Goal: Complete application form

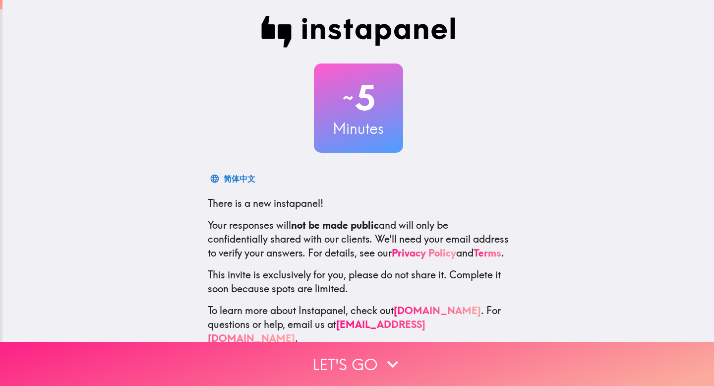
click at [361, 353] on button "Let's go" at bounding box center [357, 364] width 714 height 44
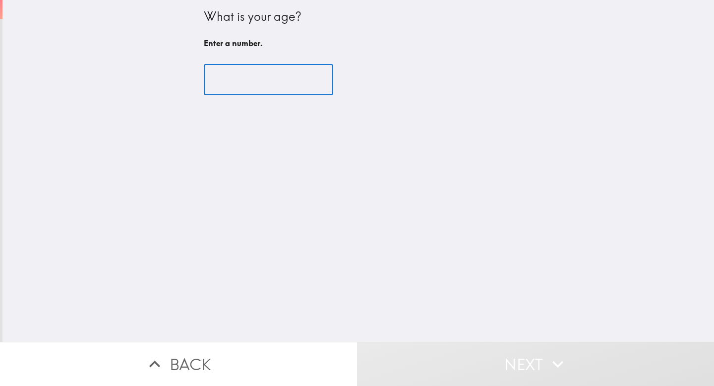
click at [205, 82] on input "number" at bounding box center [268, 79] width 129 height 31
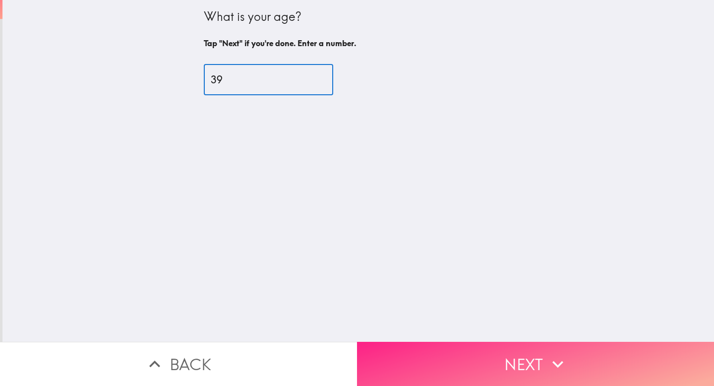
type input "39"
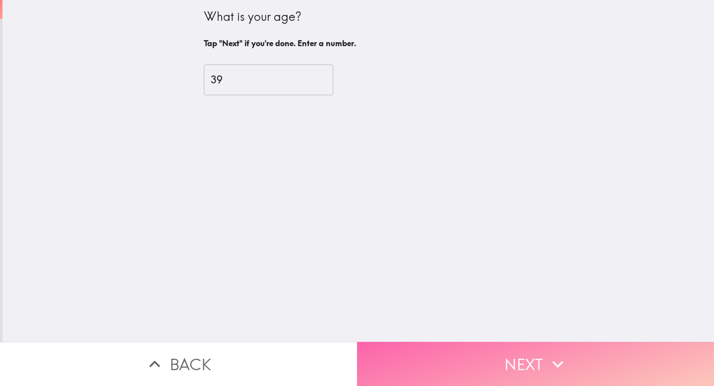
click at [586, 353] on button "Next" at bounding box center [535, 364] width 357 height 44
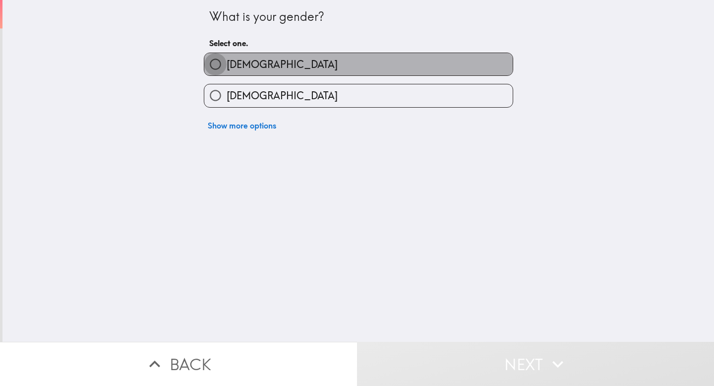
click at [209, 63] on input "[DEMOGRAPHIC_DATA]" at bounding box center [215, 64] width 22 height 22
radio input "true"
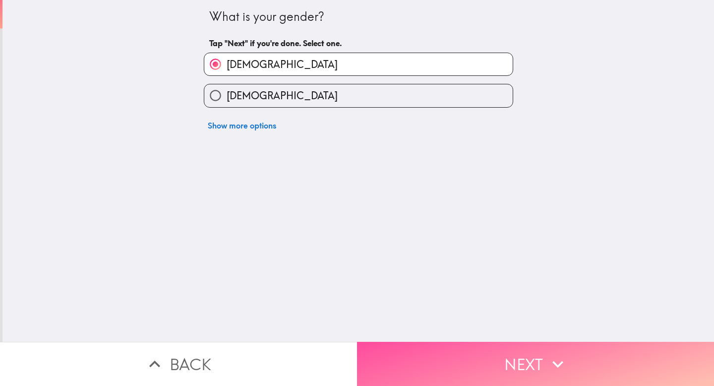
click at [565, 361] on icon "button" at bounding box center [558, 364] width 22 height 22
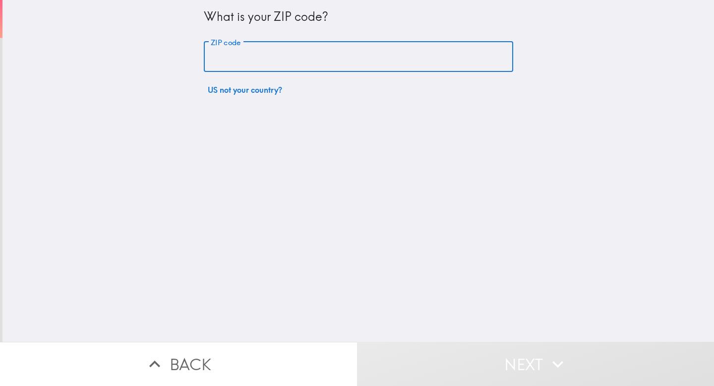
click at [226, 54] on input "ZIP code" at bounding box center [358, 57] width 309 height 31
type input "55904"
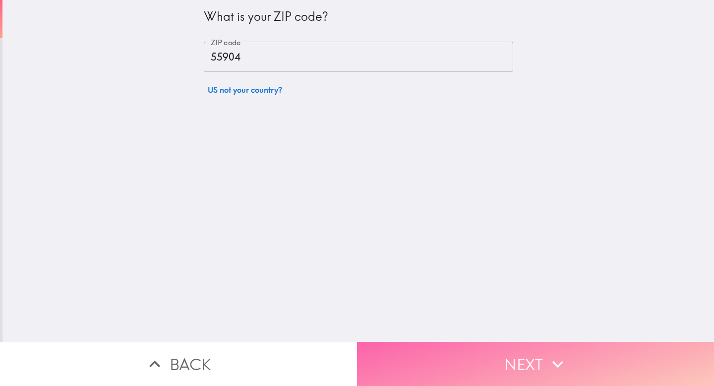
click at [481, 346] on button "Next" at bounding box center [535, 364] width 357 height 44
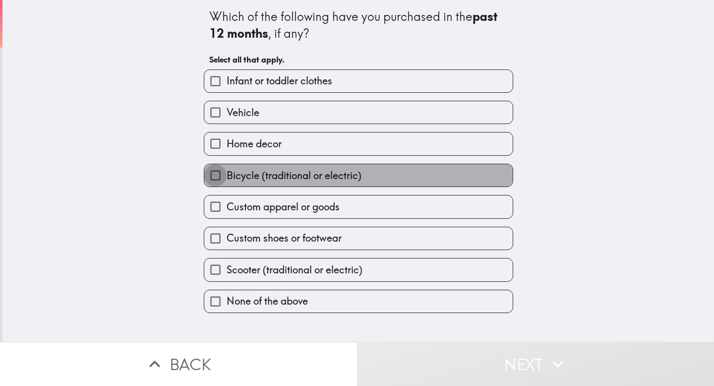
click at [207, 175] on input "Bicycle (traditional or electric)" at bounding box center [215, 175] width 22 height 22
checkbox input "true"
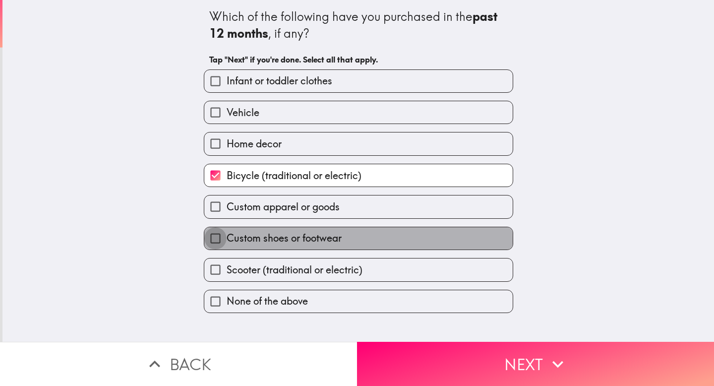
click at [209, 242] on input "Custom shoes or footwear" at bounding box center [215, 238] width 22 height 22
checkbox input "true"
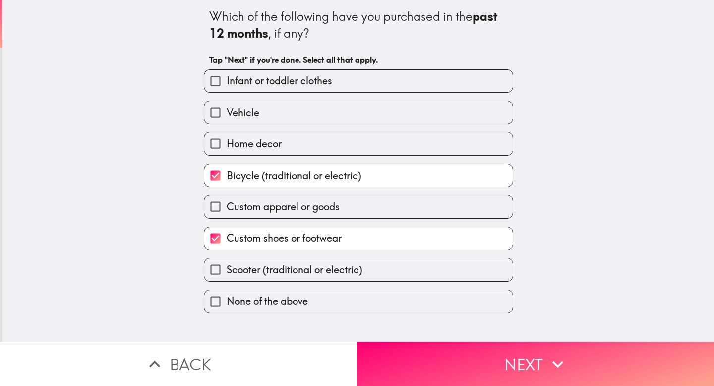
click at [211, 209] on input "Custom apparel or goods" at bounding box center [215, 206] width 22 height 22
checkbox input "true"
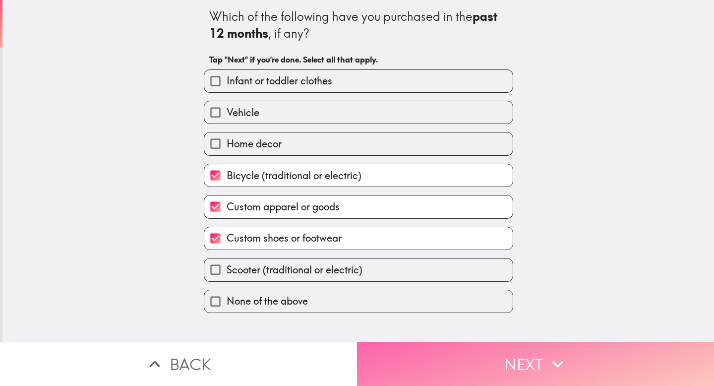
click at [539, 349] on button "Next" at bounding box center [535, 364] width 357 height 44
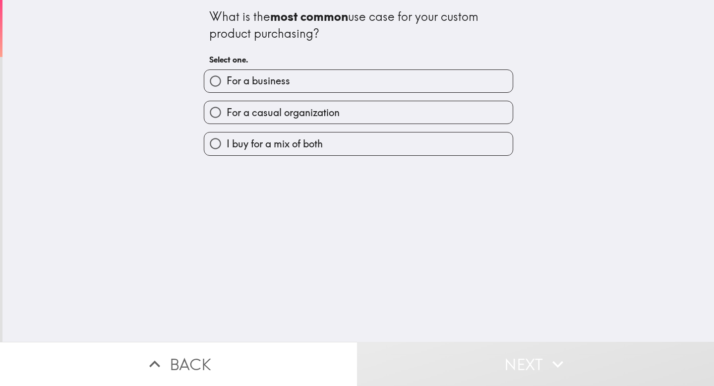
click at [207, 115] on input "For a casual organization" at bounding box center [215, 112] width 22 height 22
radio input "true"
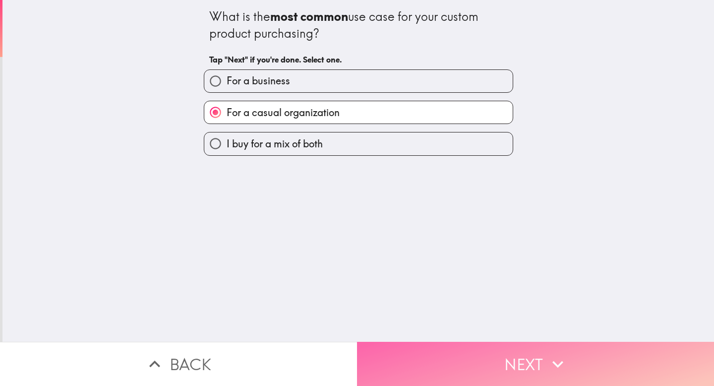
click at [493, 349] on button "Next" at bounding box center [535, 364] width 357 height 44
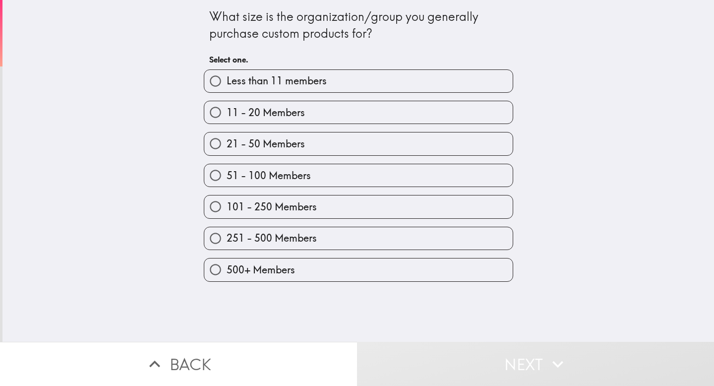
click at [209, 113] on input "11 - 20 Members" at bounding box center [215, 112] width 22 height 22
radio input "true"
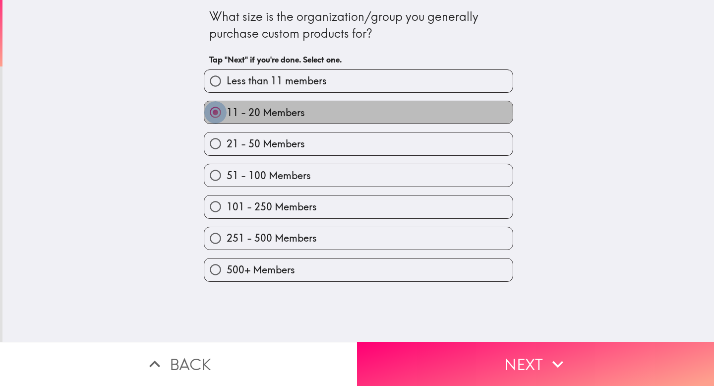
click at [210, 112] on input "11 - 20 Members" at bounding box center [215, 112] width 22 height 22
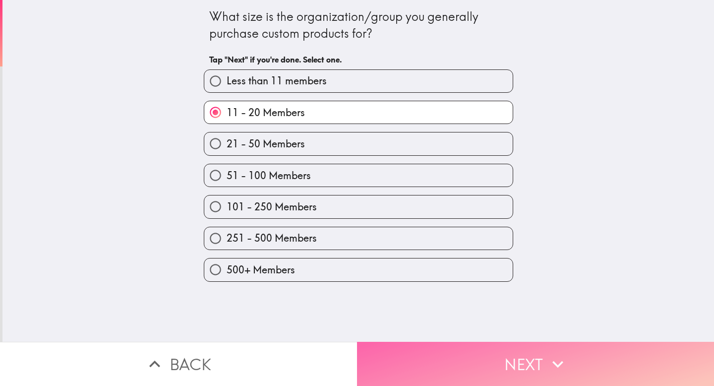
click at [463, 354] on button "Next" at bounding box center [535, 364] width 357 height 44
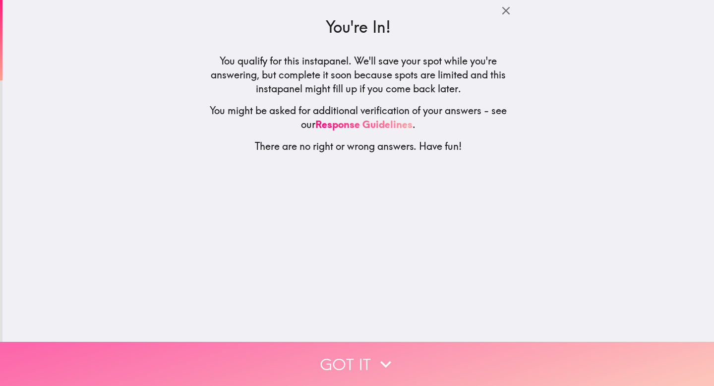
click at [382, 357] on icon "button" at bounding box center [386, 364] width 22 height 22
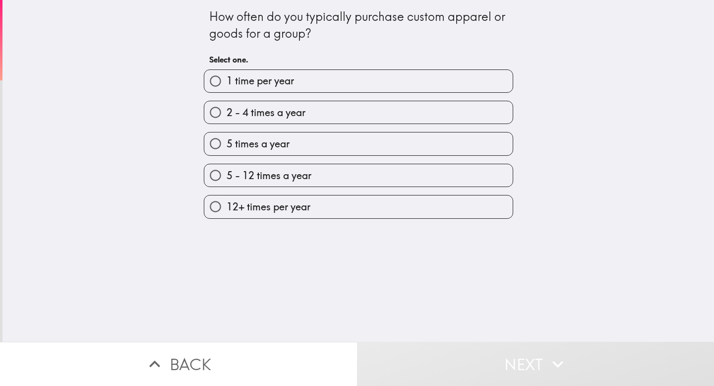
click at [208, 84] on input "1 time per year" at bounding box center [215, 81] width 22 height 22
radio input "true"
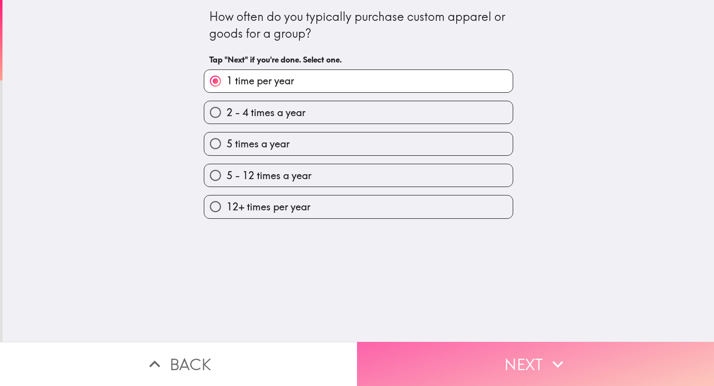
click at [550, 342] on button "Next" at bounding box center [535, 364] width 357 height 44
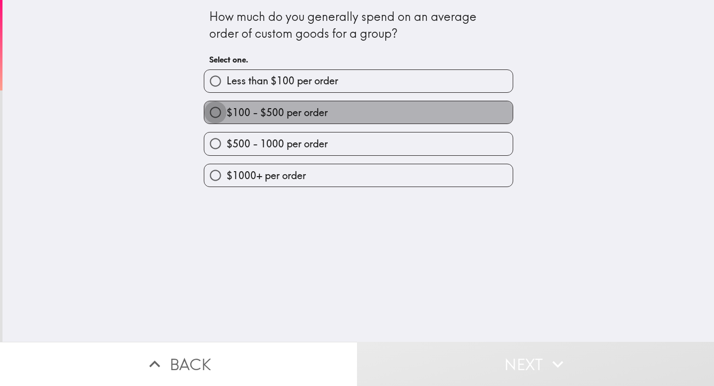
click at [209, 115] on input "$100 - $500 per order" at bounding box center [215, 112] width 22 height 22
radio input "true"
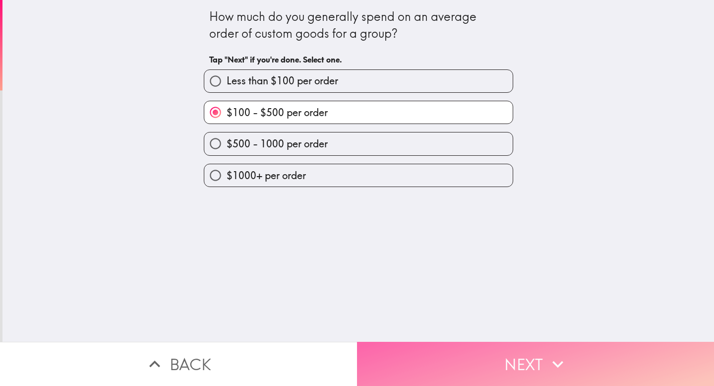
click at [520, 348] on button "Next" at bounding box center [535, 364] width 357 height 44
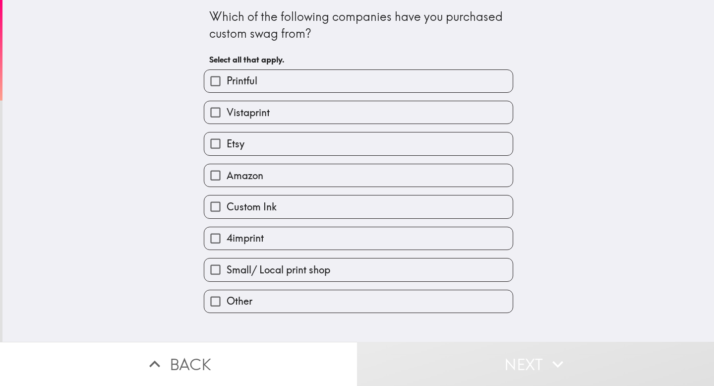
click at [210, 175] on input "Amazon" at bounding box center [215, 175] width 22 height 22
checkbox input "true"
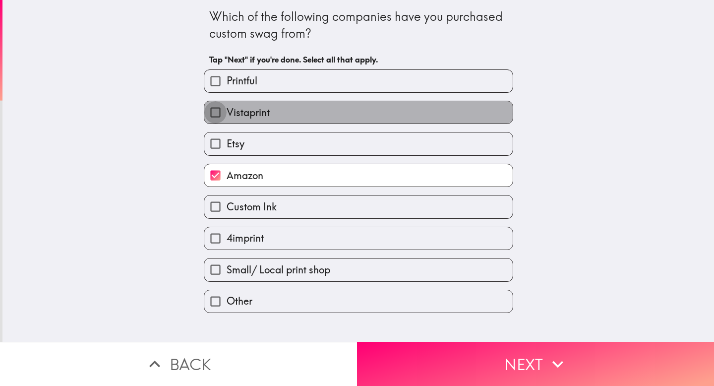
click at [207, 115] on input "Vistaprint" at bounding box center [215, 112] width 22 height 22
checkbox input "true"
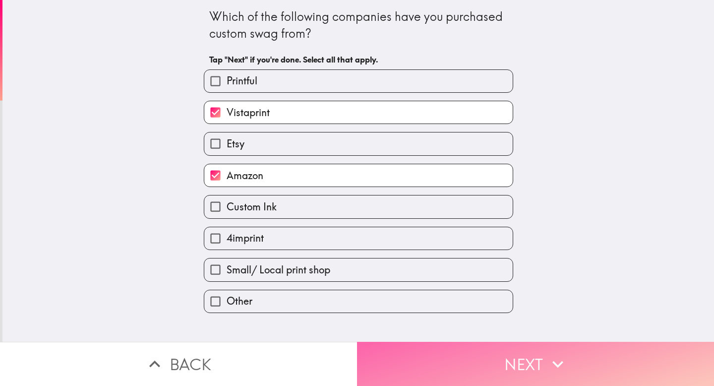
click at [546, 343] on button "Next" at bounding box center [535, 364] width 357 height 44
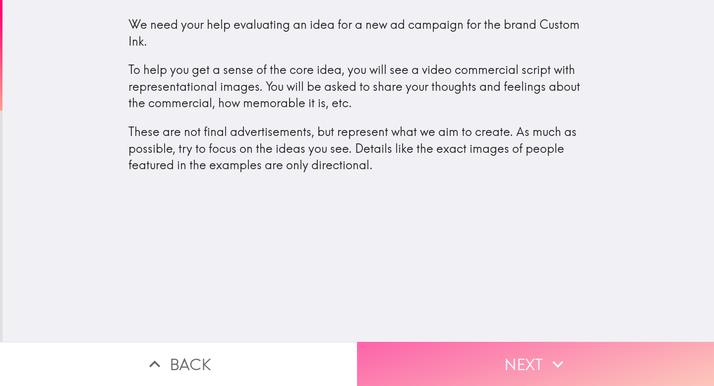
click at [500, 351] on button "Next" at bounding box center [535, 364] width 357 height 44
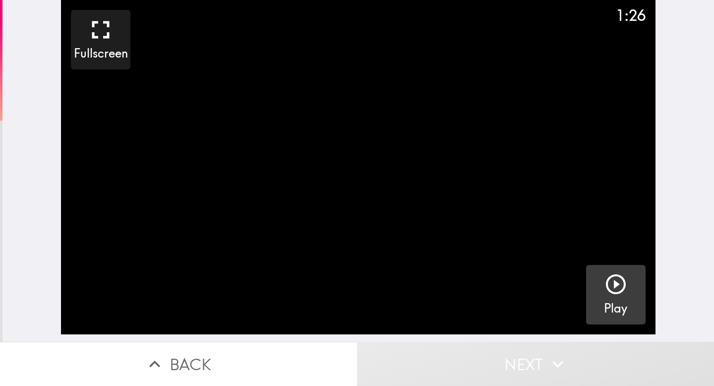
click at [617, 292] on icon "button" at bounding box center [616, 284] width 24 height 24
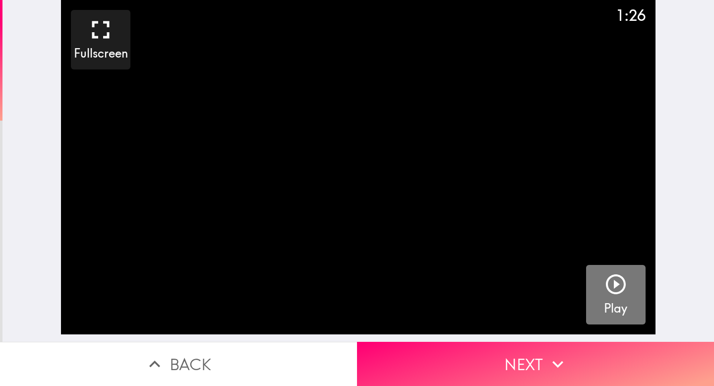
click at [604, 288] on icon "button" at bounding box center [616, 284] width 24 height 24
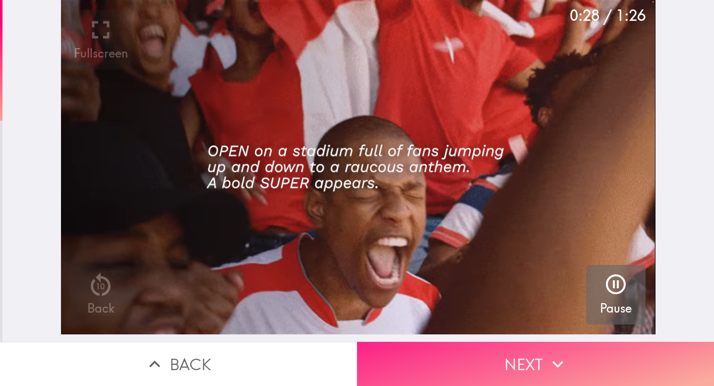
click at [457, 352] on button "Next" at bounding box center [535, 364] width 357 height 44
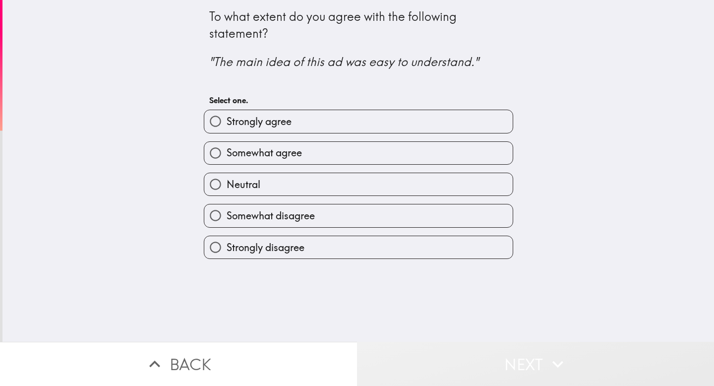
click at [493, 347] on button "Next" at bounding box center [535, 364] width 357 height 44
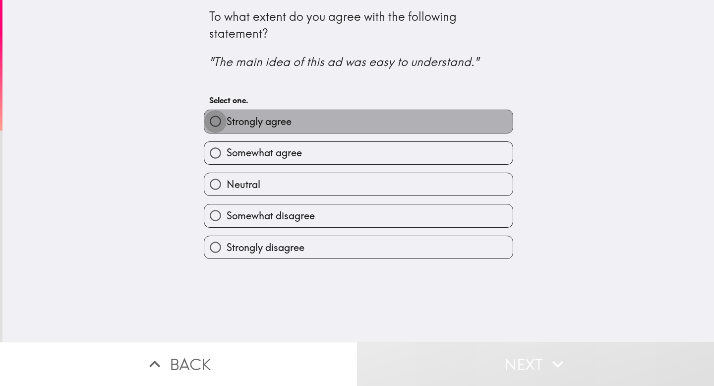
click at [210, 121] on input "Strongly agree" at bounding box center [215, 121] width 22 height 22
radio input "true"
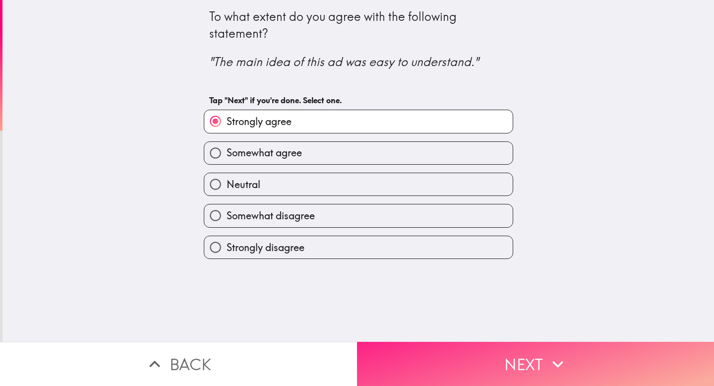
click at [417, 353] on button "Next" at bounding box center [535, 364] width 357 height 44
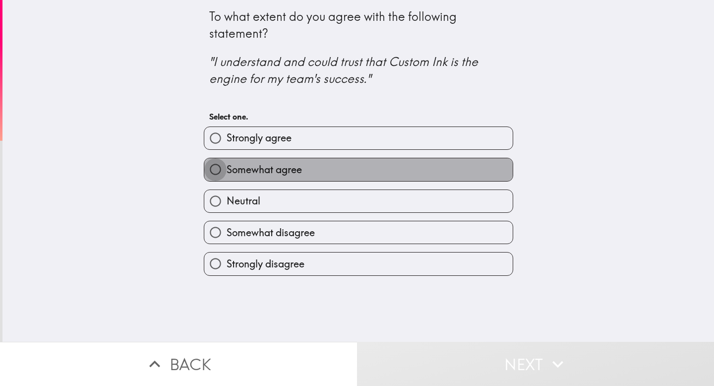
click at [210, 171] on input "Somewhat agree" at bounding box center [215, 169] width 22 height 22
radio input "true"
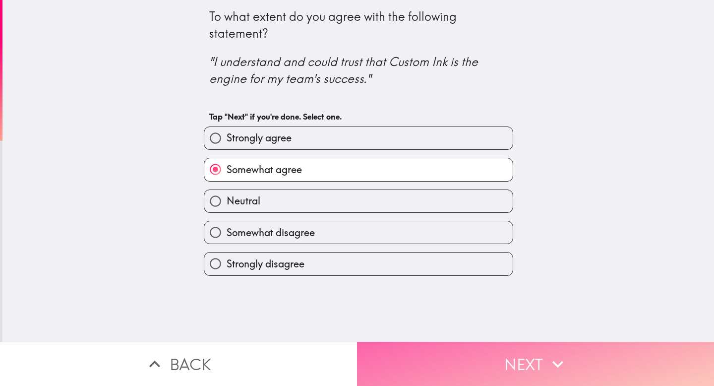
click at [450, 344] on button "Next" at bounding box center [535, 364] width 357 height 44
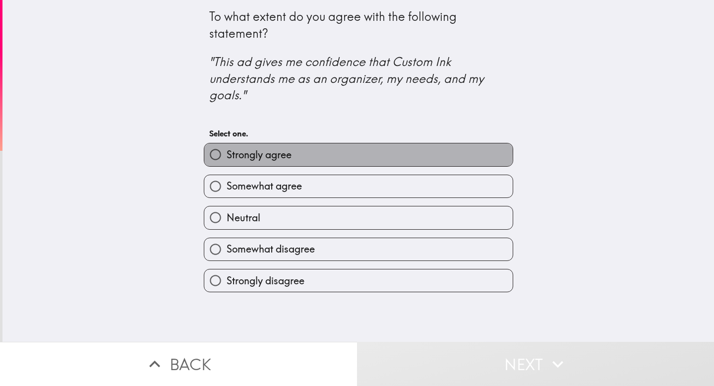
click at [276, 152] on span "Strongly agree" at bounding box center [259, 155] width 65 height 14
click at [227, 152] on input "Strongly agree" at bounding box center [215, 154] width 22 height 22
radio input "true"
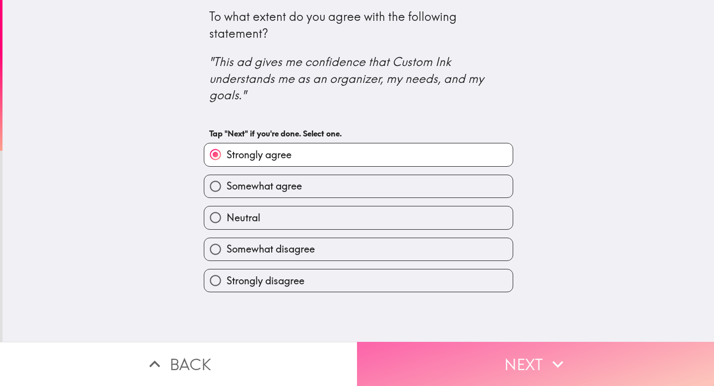
click at [475, 345] on button "Next" at bounding box center [535, 364] width 357 height 44
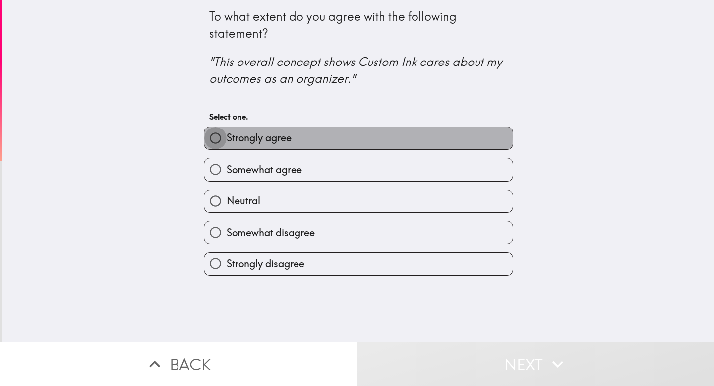
click at [212, 137] on input "Strongly agree" at bounding box center [215, 138] width 22 height 22
radio input "true"
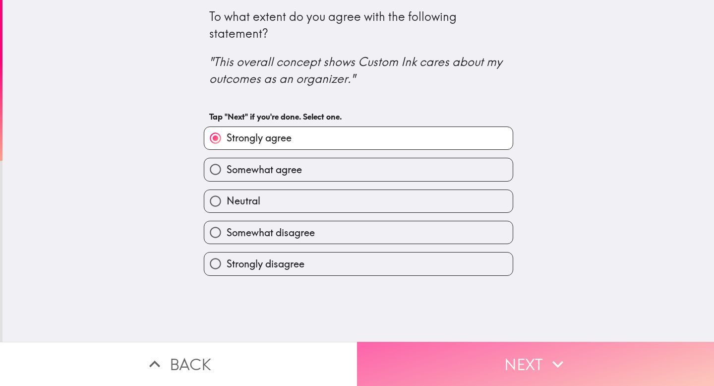
click at [408, 343] on button "Next" at bounding box center [535, 364] width 357 height 44
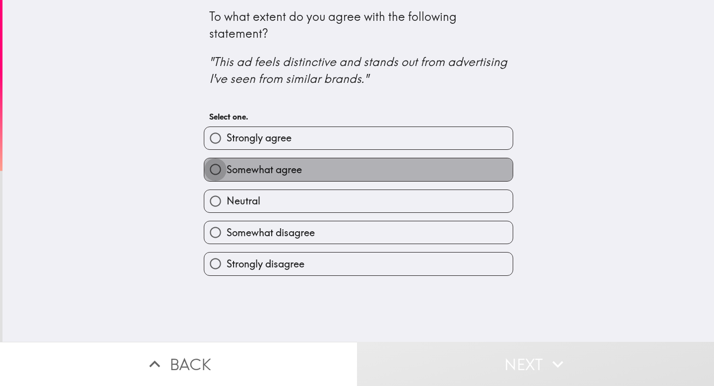
click at [209, 173] on input "Somewhat agree" at bounding box center [215, 169] width 22 height 22
radio input "true"
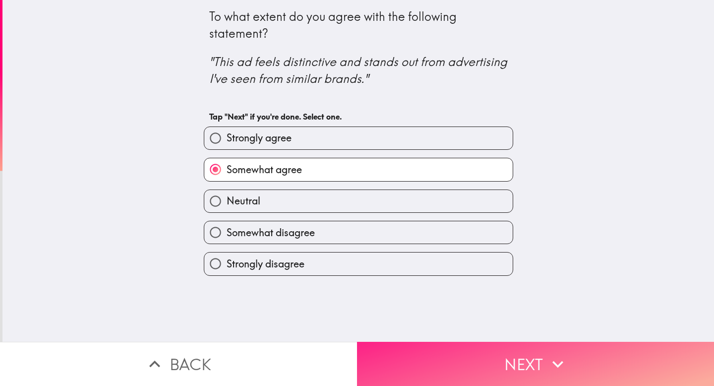
click at [451, 350] on button "Next" at bounding box center [535, 364] width 357 height 44
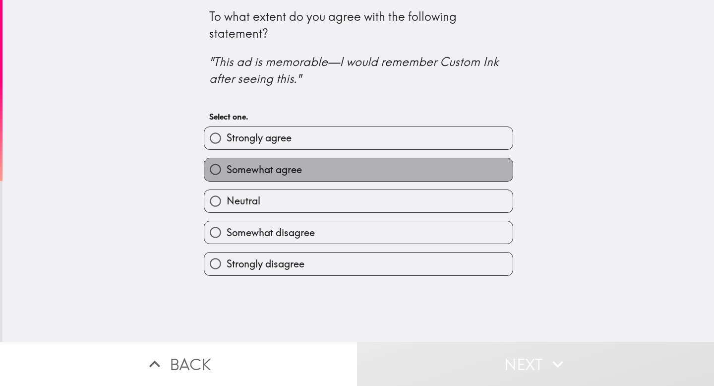
click at [277, 166] on span "Somewhat agree" at bounding box center [264, 170] width 75 height 14
click at [227, 166] on input "Somewhat agree" at bounding box center [215, 169] width 22 height 22
radio input "true"
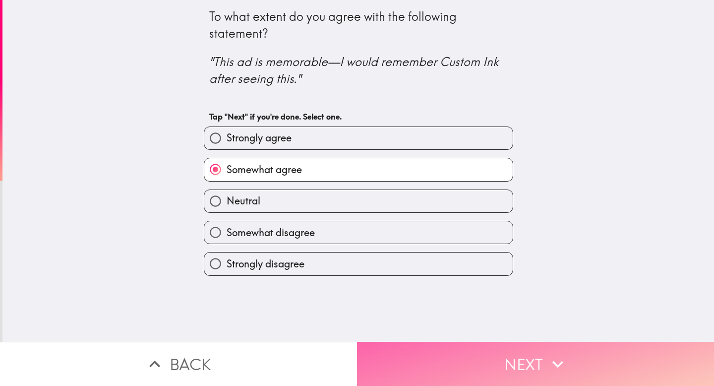
click at [482, 351] on button "Next" at bounding box center [535, 364] width 357 height 44
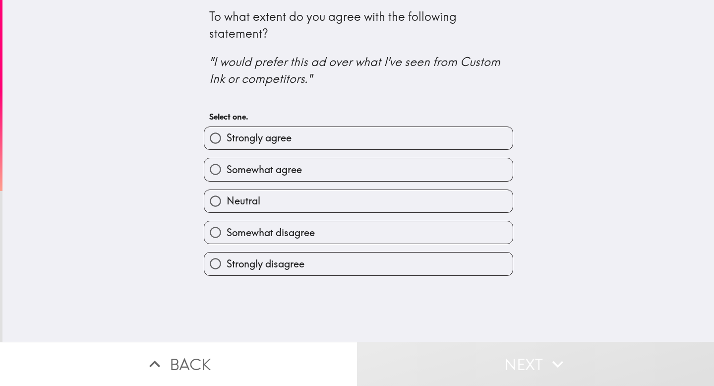
click at [210, 140] on input "Strongly agree" at bounding box center [215, 138] width 22 height 22
radio input "true"
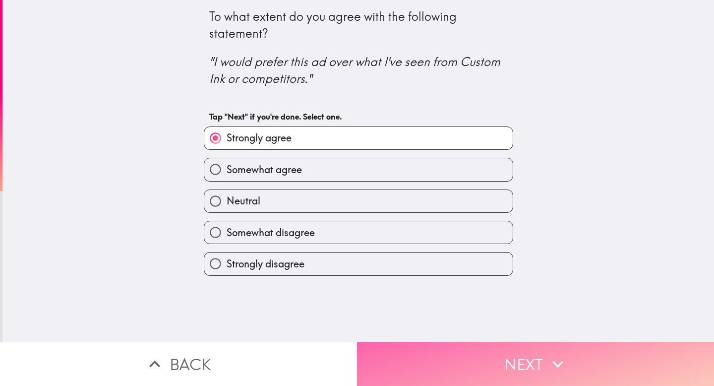
click at [498, 344] on button "Next" at bounding box center [535, 364] width 357 height 44
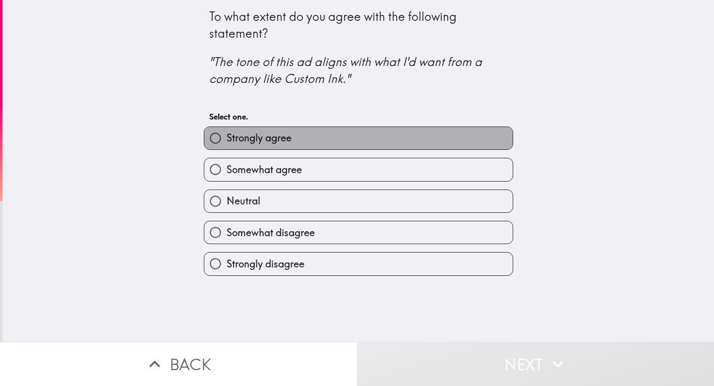
click at [248, 143] on span "Strongly agree" at bounding box center [259, 138] width 65 height 14
click at [227, 143] on input "Strongly agree" at bounding box center [215, 138] width 22 height 22
radio input "true"
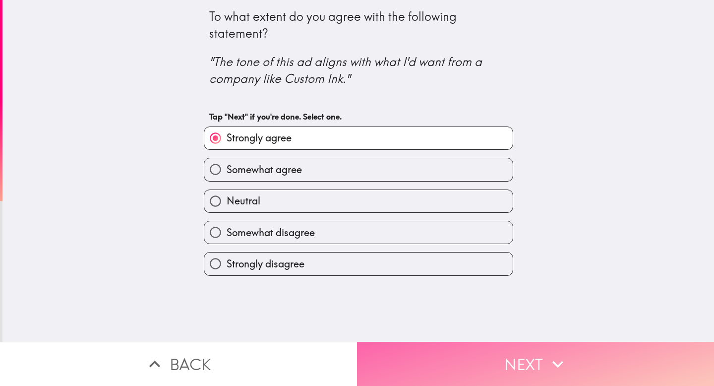
click at [509, 348] on button "Next" at bounding box center [535, 364] width 357 height 44
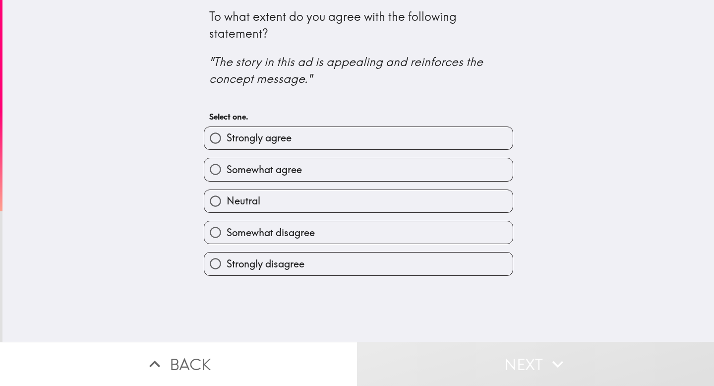
click at [228, 141] on span "Strongly agree" at bounding box center [259, 138] width 65 height 14
click at [227, 141] on input "Strongly agree" at bounding box center [215, 138] width 22 height 22
radio input "true"
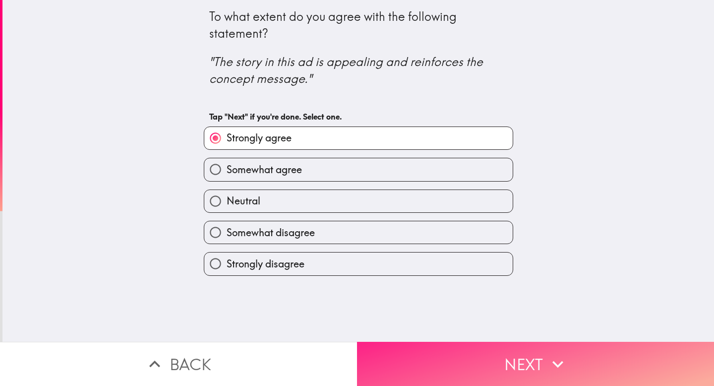
click at [460, 354] on button "Next" at bounding box center [535, 364] width 357 height 44
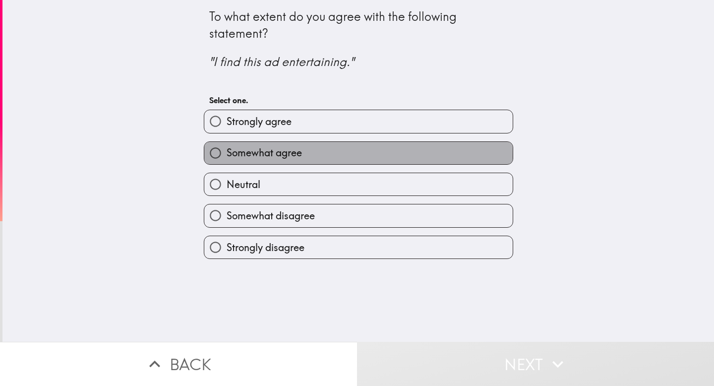
click at [258, 157] on span "Somewhat agree" at bounding box center [264, 153] width 75 height 14
click at [227, 157] on input "Somewhat agree" at bounding box center [215, 153] width 22 height 22
radio input "true"
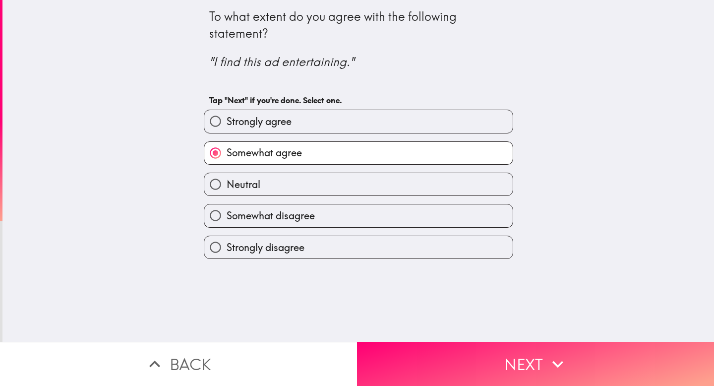
click at [265, 185] on label "Neutral" at bounding box center [358, 184] width 308 height 22
click at [227, 185] on input "Neutral" at bounding box center [215, 184] width 22 height 22
radio input "true"
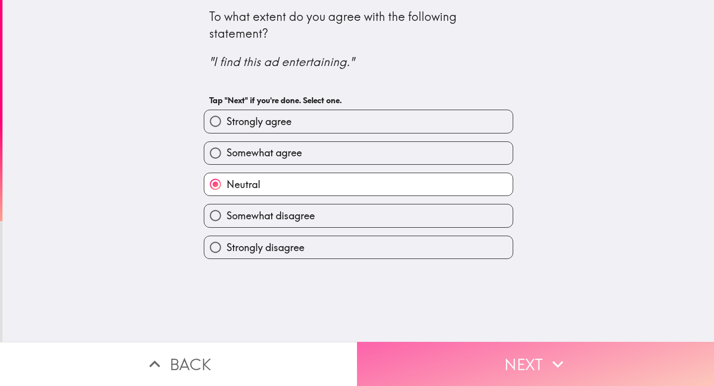
click at [460, 346] on button "Next" at bounding box center [535, 364] width 357 height 44
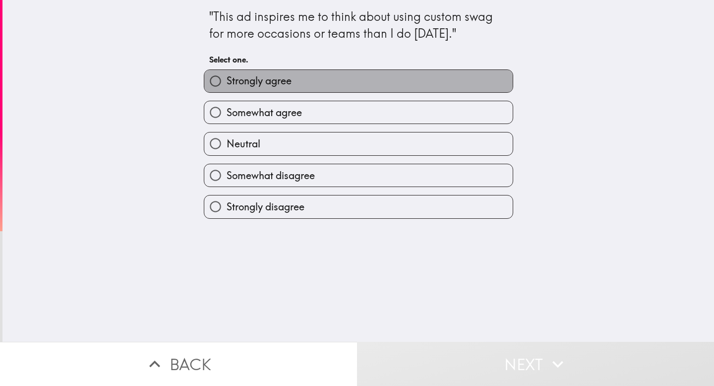
click at [240, 82] on span "Strongly agree" at bounding box center [259, 81] width 65 height 14
click at [227, 82] on input "Strongly agree" at bounding box center [215, 81] width 22 height 22
radio input "true"
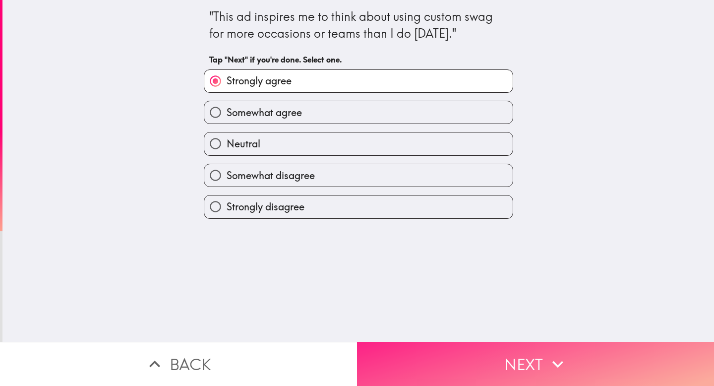
click at [460, 345] on button "Next" at bounding box center [535, 364] width 357 height 44
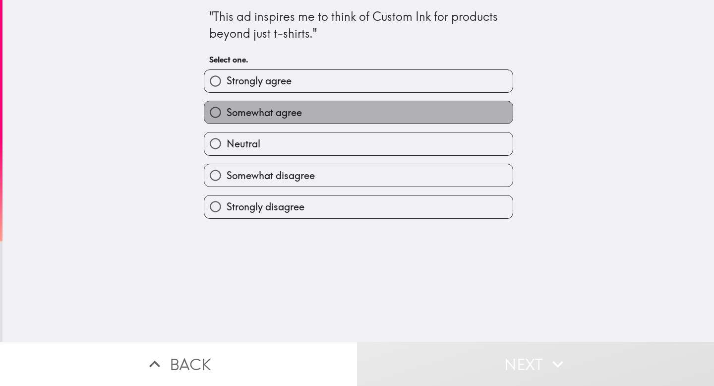
click at [252, 115] on span "Somewhat agree" at bounding box center [264, 113] width 75 height 14
click at [227, 115] on input "Somewhat agree" at bounding box center [215, 112] width 22 height 22
radio input "true"
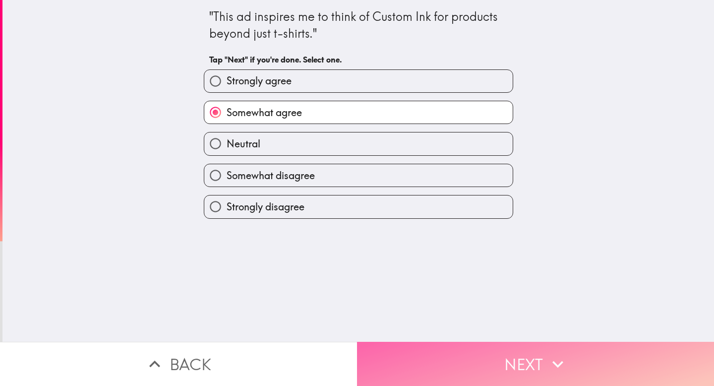
click at [421, 358] on button "Next" at bounding box center [535, 364] width 357 height 44
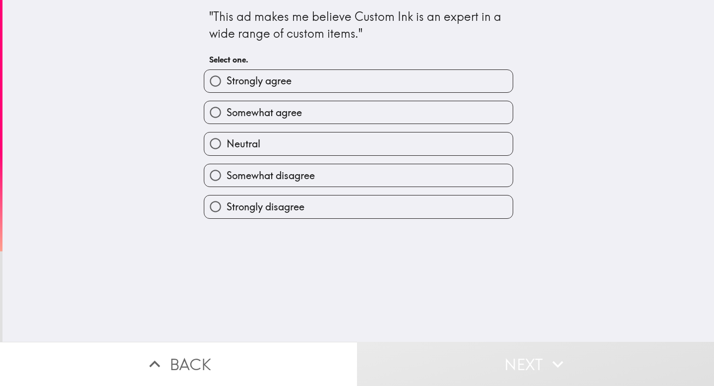
click at [227, 115] on span "Somewhat agree" at bounding box center [264, 113] width 75 height 14
click at [221, 115] on input "Somewhat agree" at bounding box center [215, 112] width 22 height 22
radio input "true"
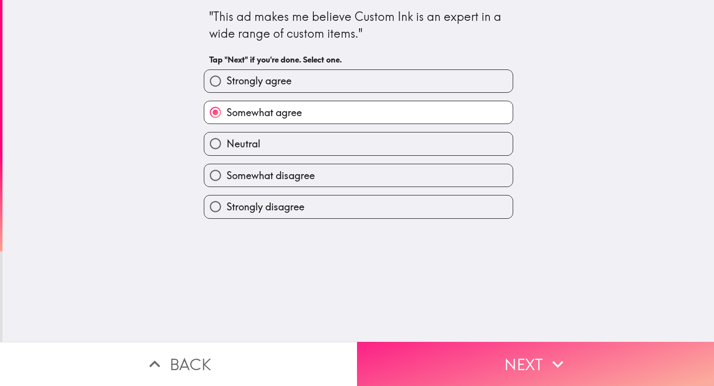
click at [435, 351] on button "Next" at bounding box center [535, 364] width 357 height 44
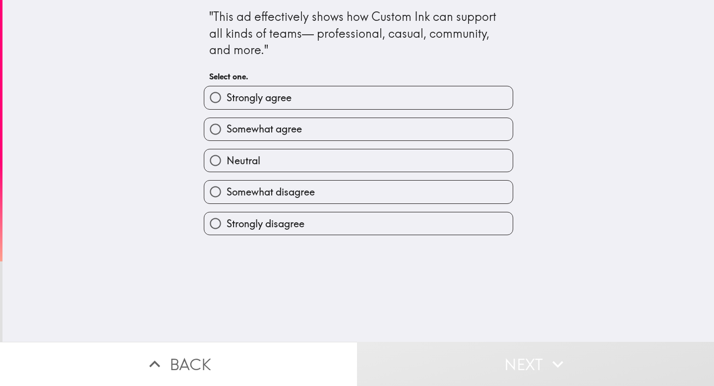
click at [246, 105] on span "Strongly agree" at bounding box center [259, 98] width 65 height 14
click at [227, 105] on input "Strongly agree" at bounding box center [215, 97] width 22 height 22
radio input "true"
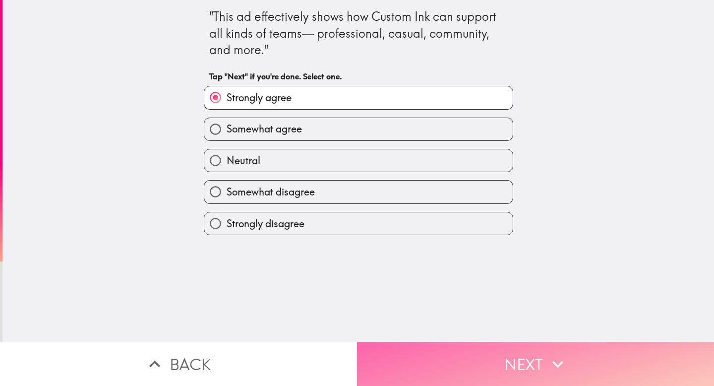
click at [423, 342] on button "Next" at bounding box center [535, 364] width 357 height 44
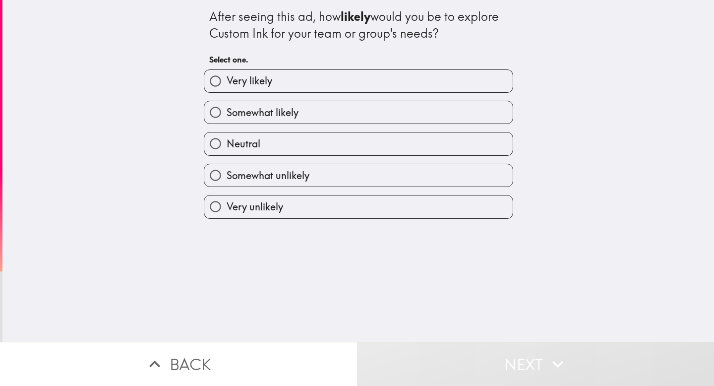
click at [227, 76] on span "Very likely" at bounding box center [250, 81] width 46 height 14
click at [221, 76] on input "Very likely" at bounding box center [215, 81] width 22 height 22
radio input "true"
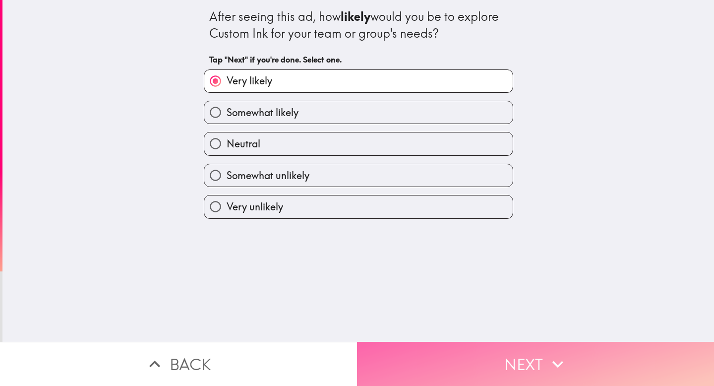
click at [395, 343] on button "Next" at bounding box center [535, 364] width 357 height 44
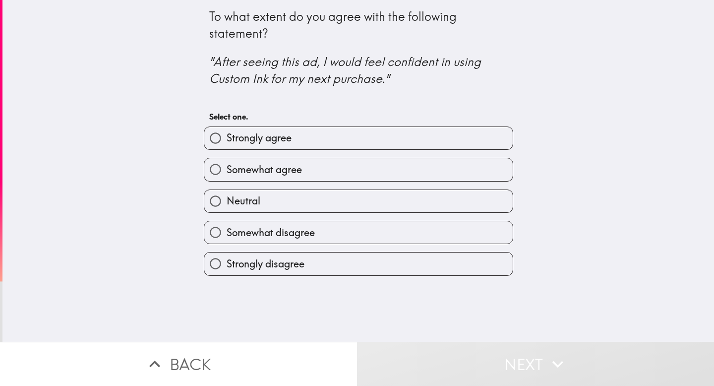
click at [249, 137] on span "Strongly agree" at bounding box center [259, 138] width 65 height 14
click at [227, 137] on input "Strongly agree" at bounding box center [215, 138] width 22 height 22
radio input "true"
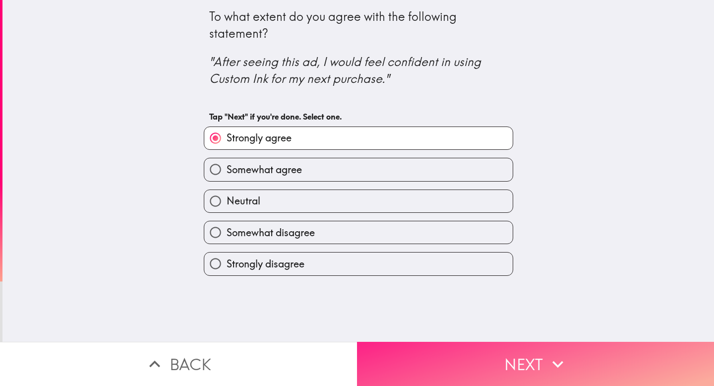
click at [424, 343] on button "Next" at bounding box center [535, 364] width 357 height 44
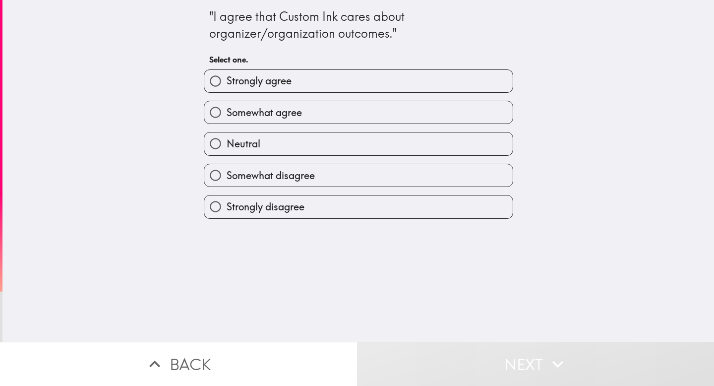
click at [211, 85] on input "Strongly agree" at bounding box center [215, 81] width 22 height 22
radio input "true"
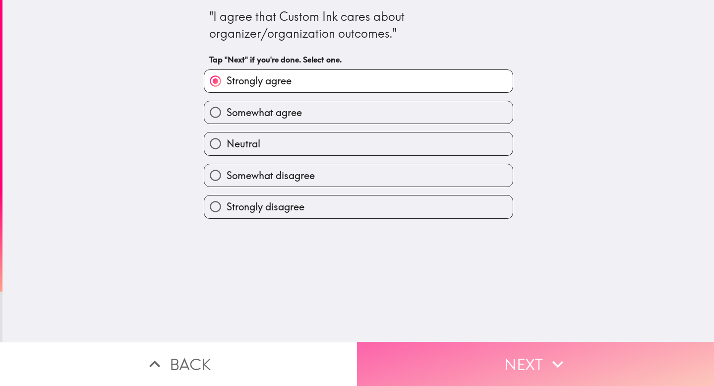
click at [463, 345] on button "Next" at bounding box center [535, 364] width 357 height 44
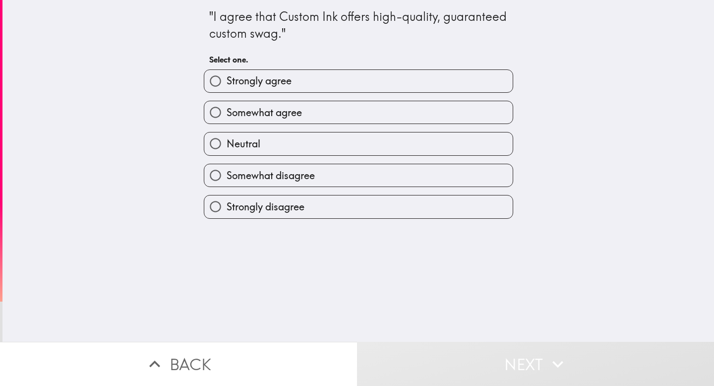
drag, startPoint x: 276, startPoint y: 86, endPoint x: 442, endPoint y: 270, distance: 248.2
click at [284, 90] on label "Strongly agree" at bounding box center [358, 81] width 308 height 22
click at [227, 90] on input "Strongly agree" at bounding box center [215, 81] width 22 height 22
radio input "true"
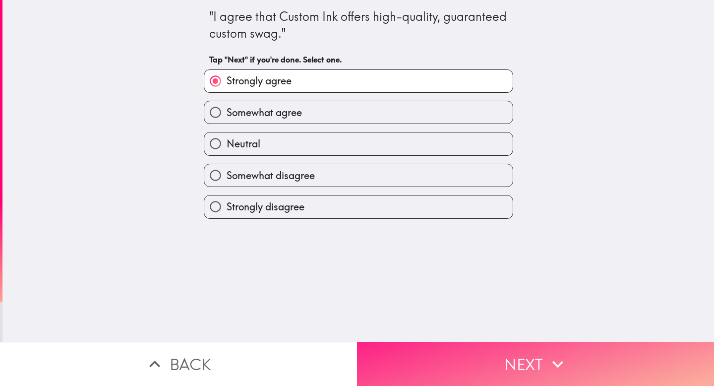
click at [457, 350] on button "Next" at bounding box center [535, 364] width 357 height 44
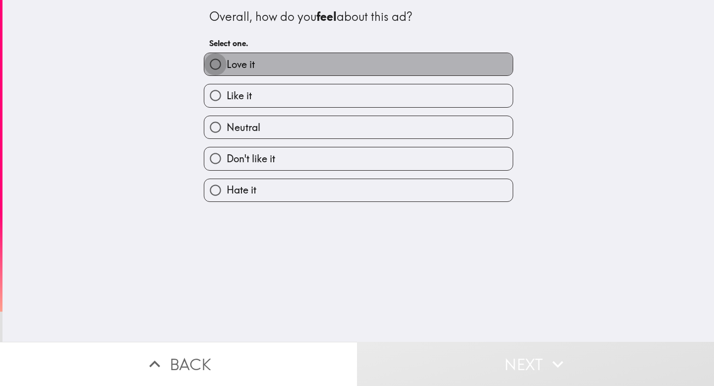
click at [209, 69] on input "Love it" at bounding box center [215, 64] width 22 height 22
radio input "true"
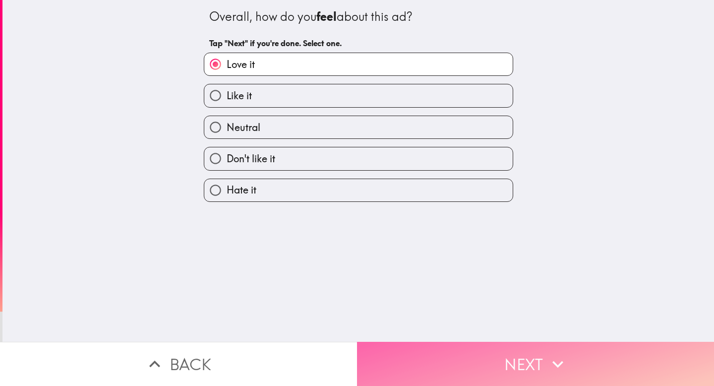
click at [431, 344] on button "Next" at bounding box center [535, 364] width 357 height 44
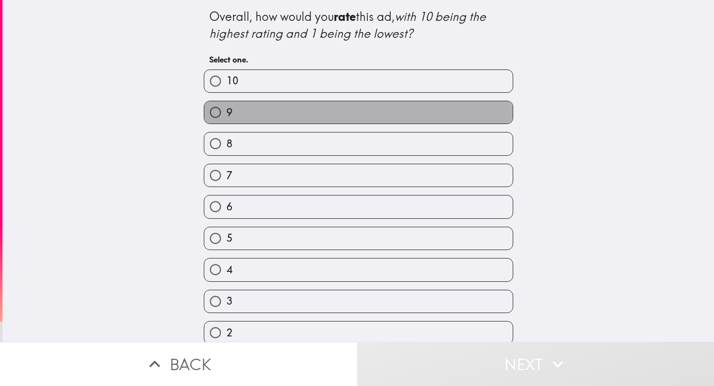
click at [238, 108] on label "9" at bounding box center [358, 112] width 308 height 22
click at [227, 108] on input "9" at bounding box center [215, 112] width 22 height 22
radio input "true"
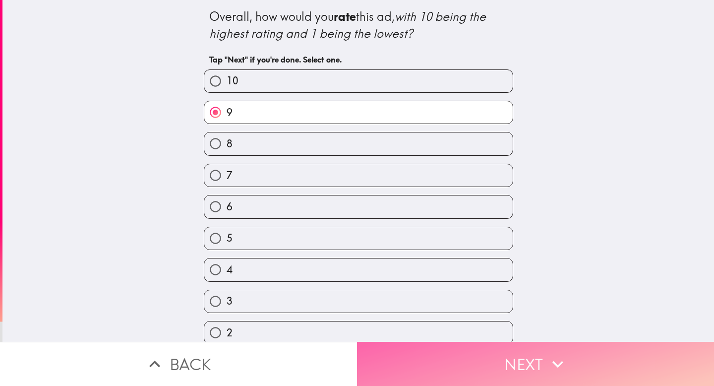
click at [550, 342] on button "Next" at bounding box center [535, 364] width 357 height 44
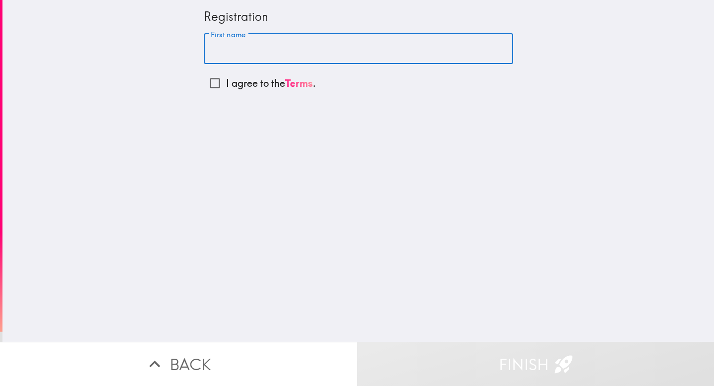
click at [217, 50] on input "First name" at bounding box center [358, 49] width 309 height 31
type input "Ekene"
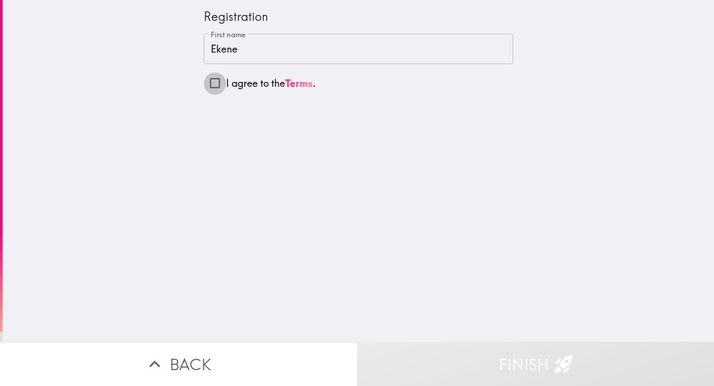
click at [208, 84] on input "I agree to the Terms ." at bounding box center [215, 83] width 22 height 22
checkbox input "true"
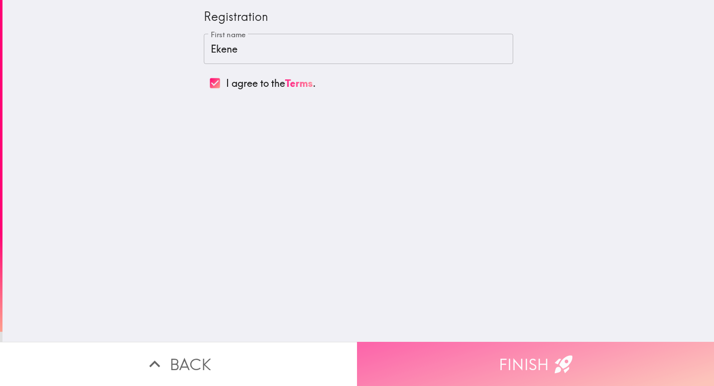
click at [467, 346] on button "Finish" at bounding box center [535, 364] width 357 height 44
